Goal: Information Seeking & Learning: Learn about a topic

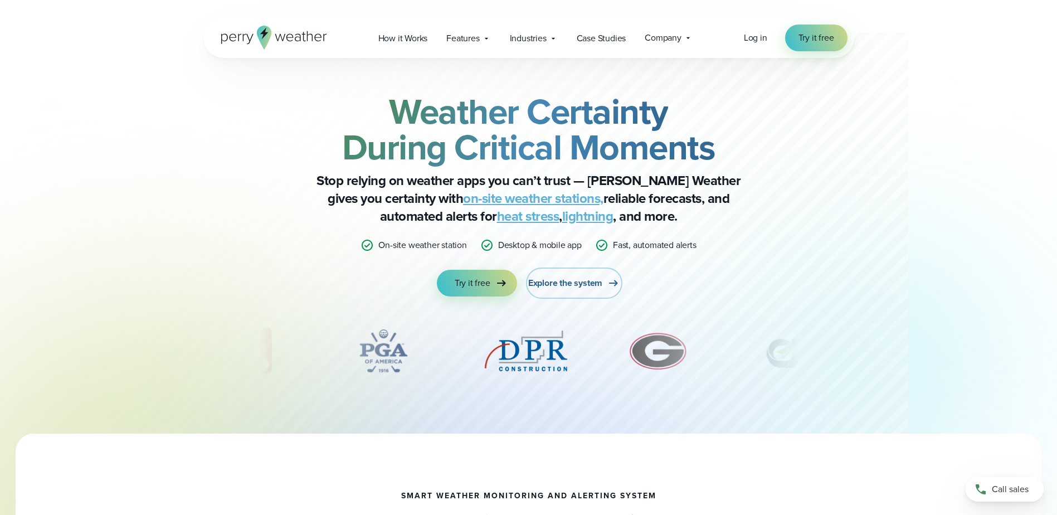
click at [587, 286] on span "Explore the system" at bounding box center [565, 282] width 74 height 13
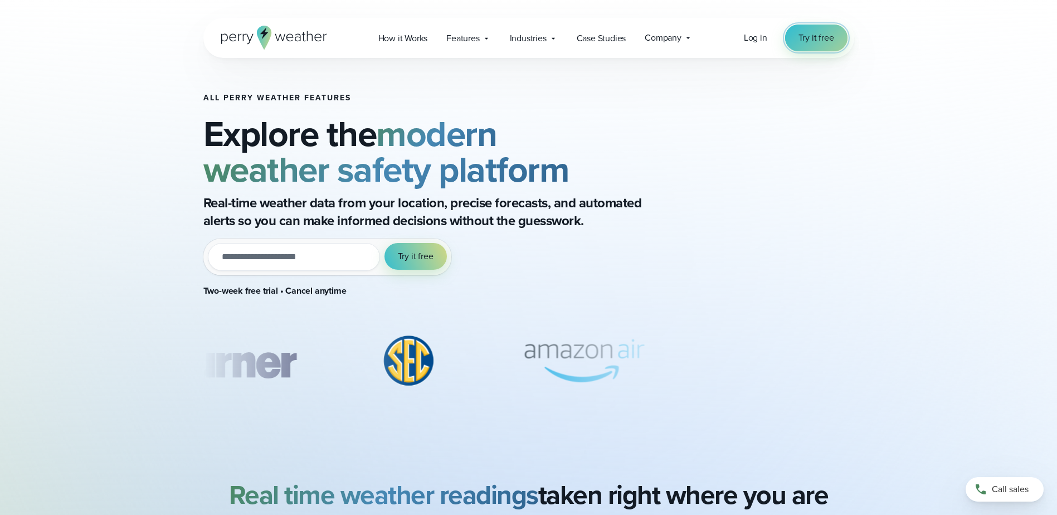
drag, startPoint x: 814, startPoint y: 41, endPoint x: 807, endPoint y: 46, distance: 9.1
click at [815, 41] on span "Try it free" at bounding box center [816, 37] width 36 height 13
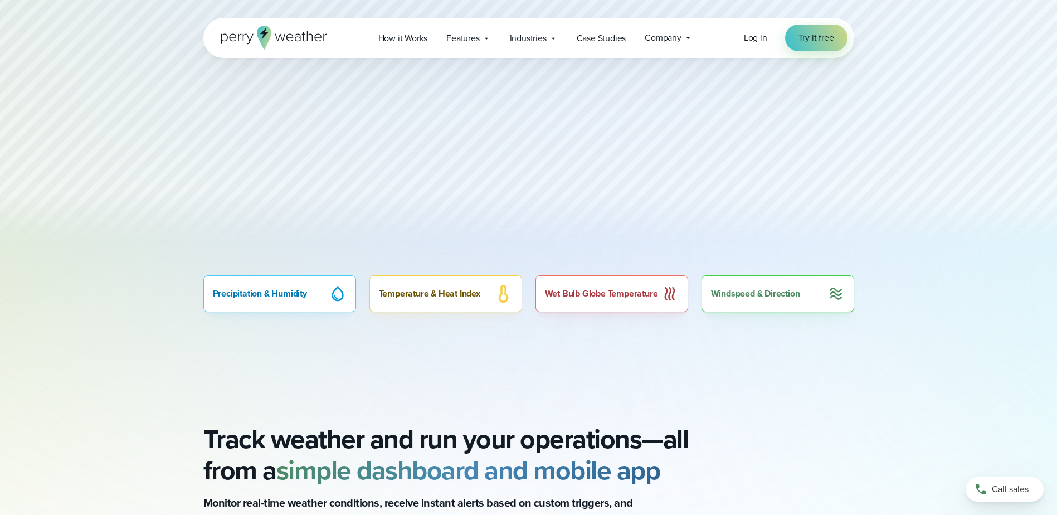
scroll to position [780, 0]
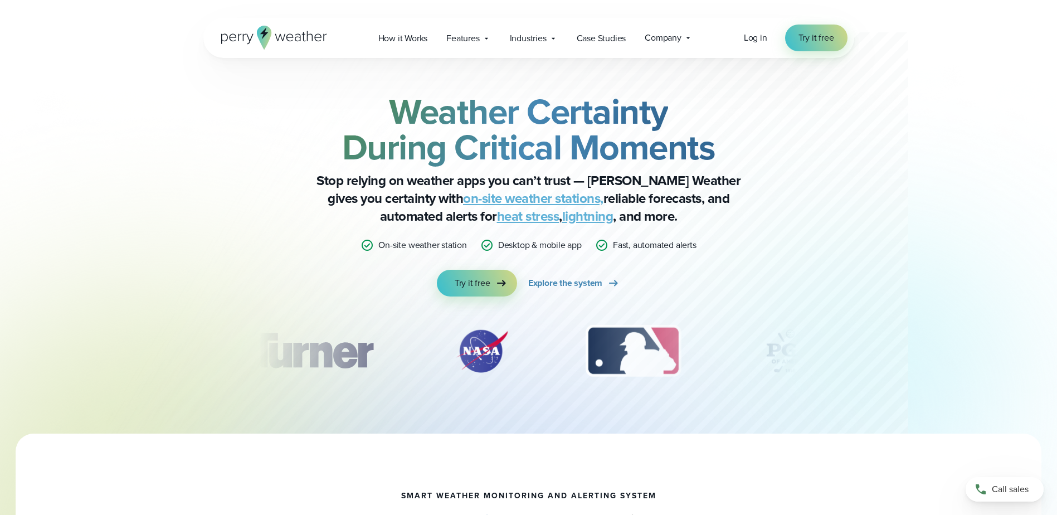
click at [564, 225] on link "lightning" at bounding box center [587, 216] width 51 height 20
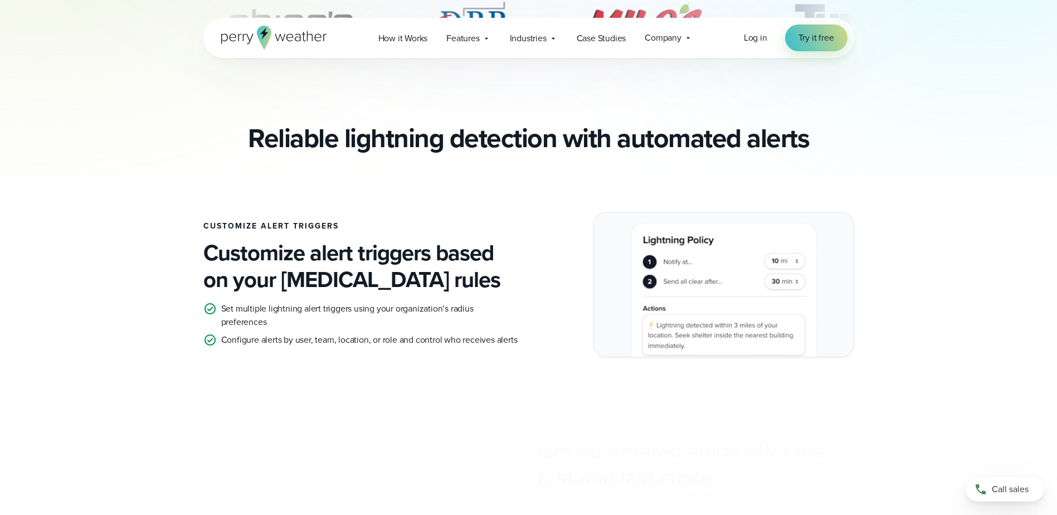
scroll to position [780, 0]
